Goal: Check status: Check status

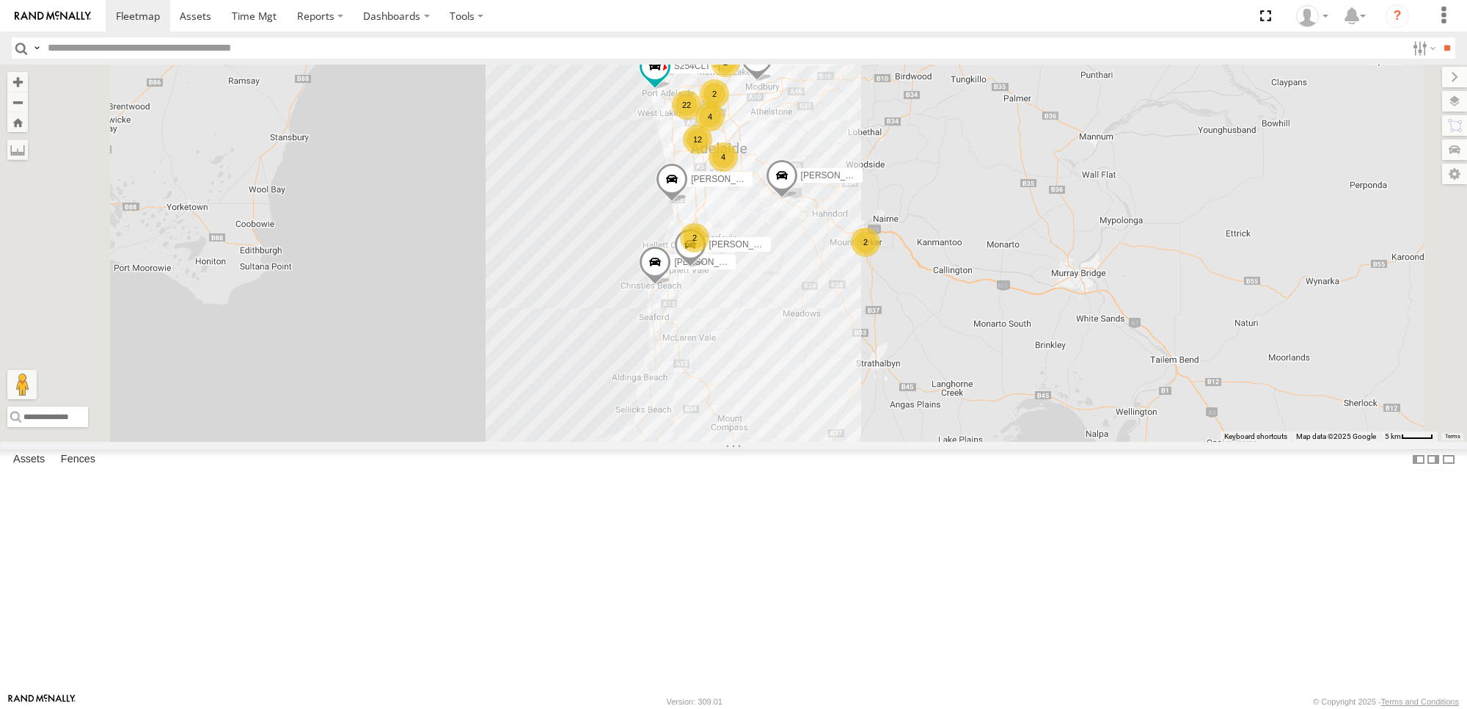
click at [0, 0] on div "SB26LM - (3P HINO) R7" at bounding box center [0, 0] width 0 height 0
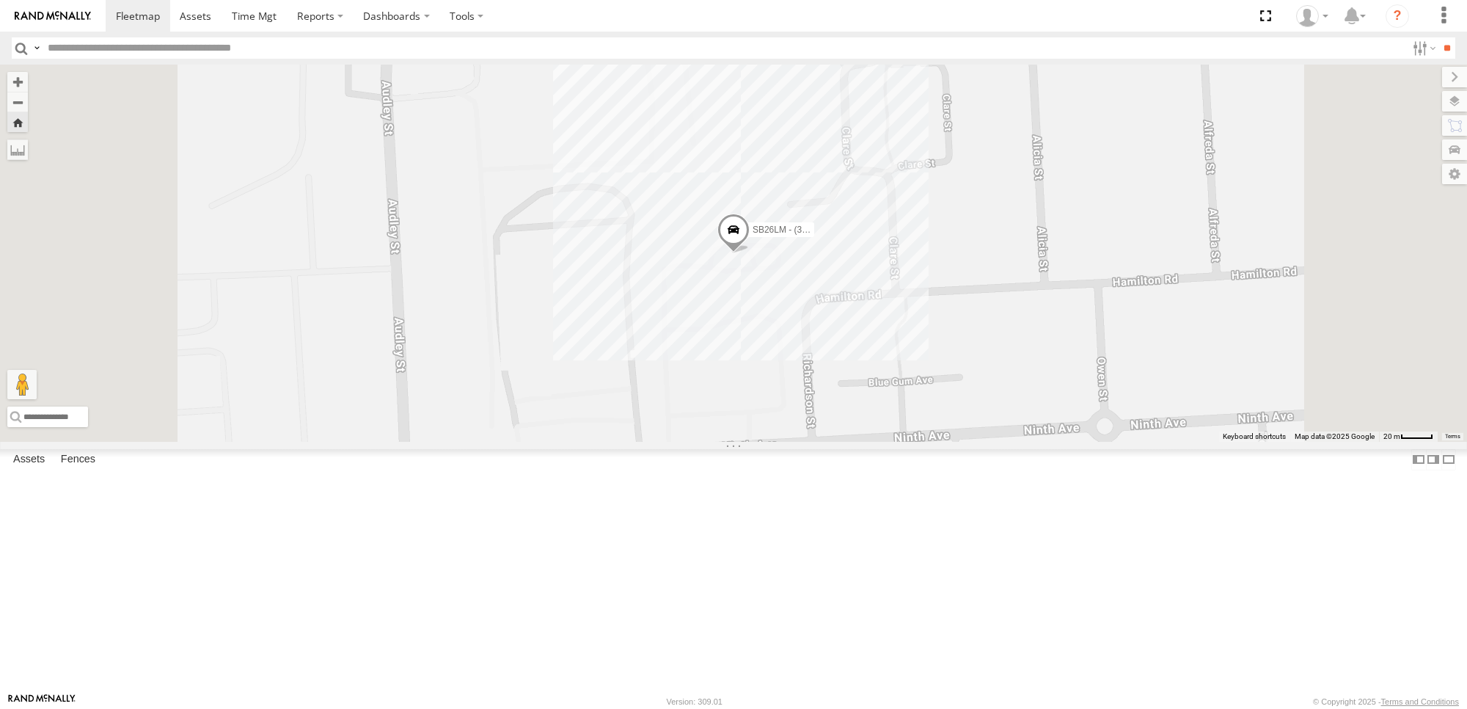
click at [0, 0] on link at bounding box center [0, 0] width 0 height 0
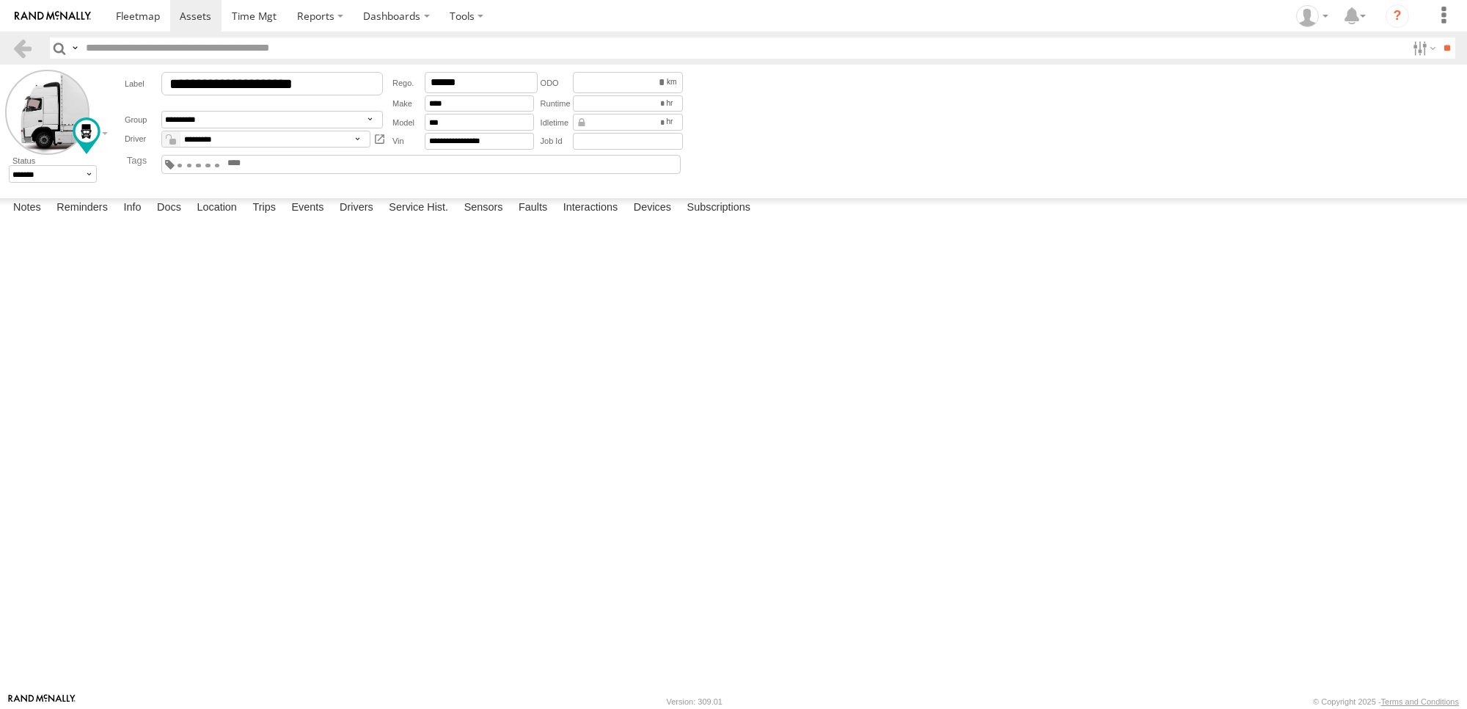
click at [296, 166] on input "text" at bounding box center [261, 163] width 70 height 11
click at [983, 152] on form "**********" at bounding box center [733, 128] width 1457 height 117
